Goal: Task Accomplishment & Management: Manage account settings

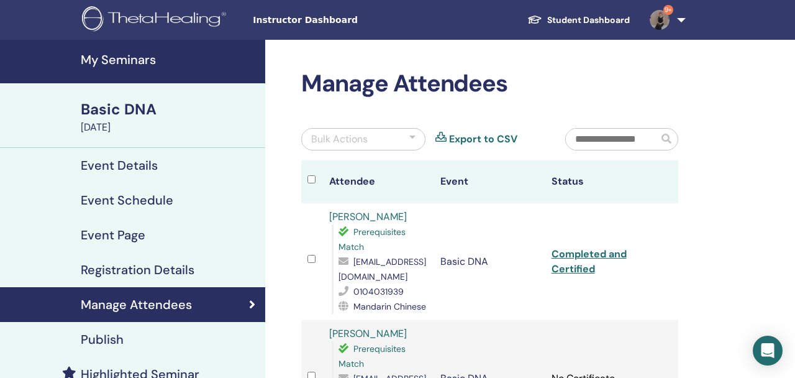
click at [117, 68] on link "My Seminars" at bounding box center [132, 61] width 265 height 43
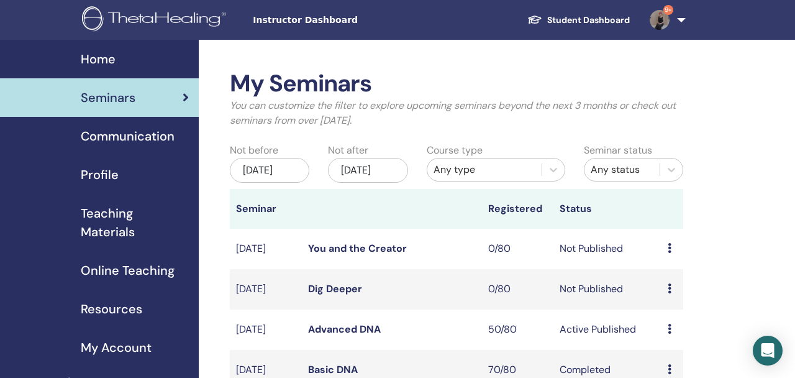
click at [337, 335] on link "Advanced DNA" at bounding box center [344, 328] width 73 height 13
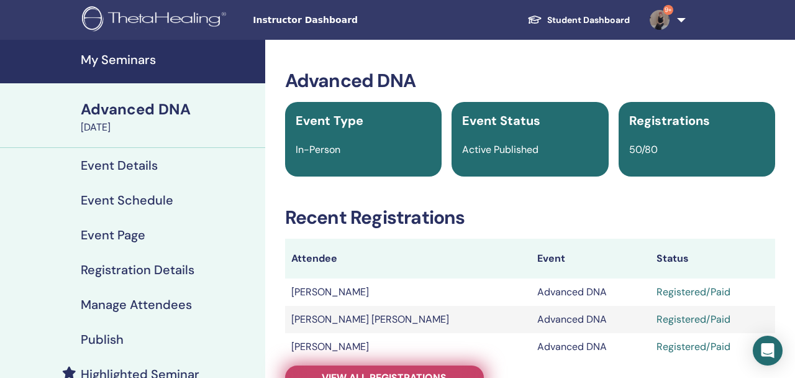
click at [421, 370] on link "View all registrations" at bounding box center [384, 377] width 199 height 24
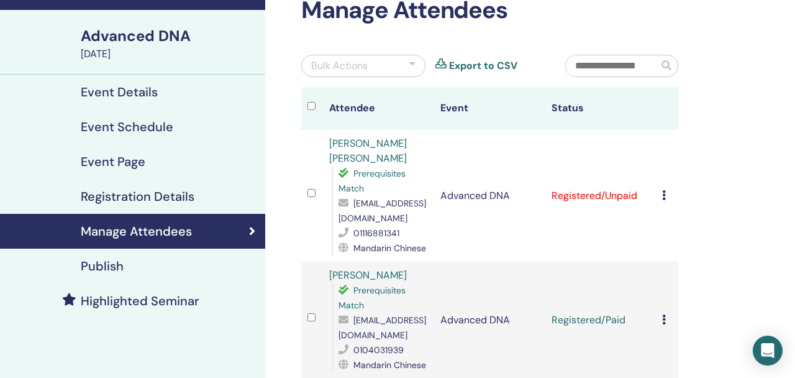
scroll to position [75, 0]
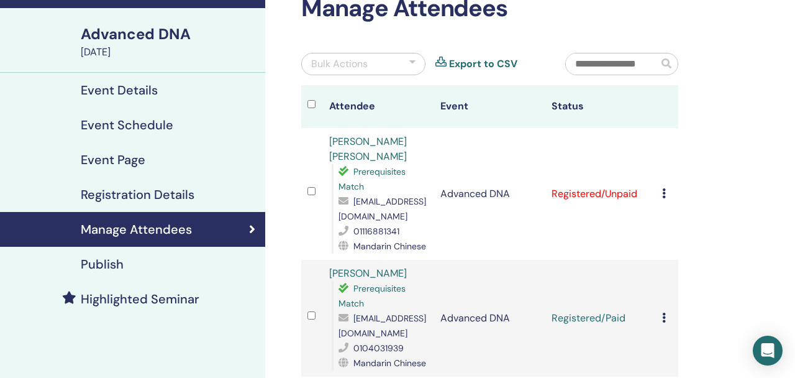
click at [665, 196] on icon at bounding box center [664, 193] width 4 height 10
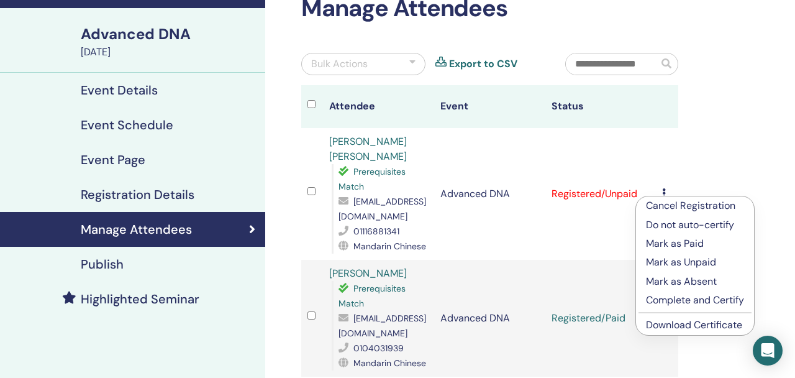
click at [690, 244] on p "Mark as Paid" at bounding box center [695, 243] width 98 height 15
